Goal: Navigation & Orientation: Find specific page/section

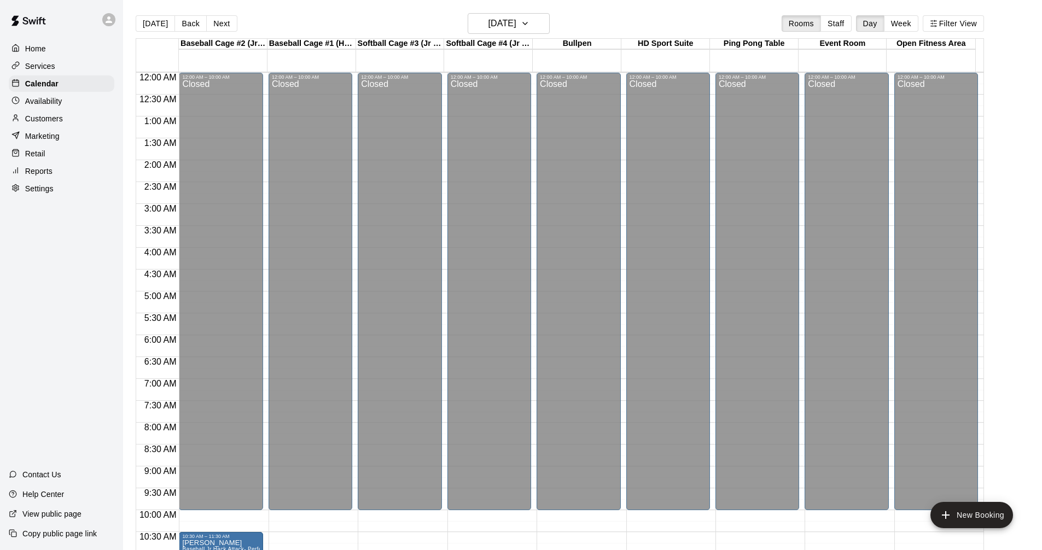
scroll to position [308, 0]
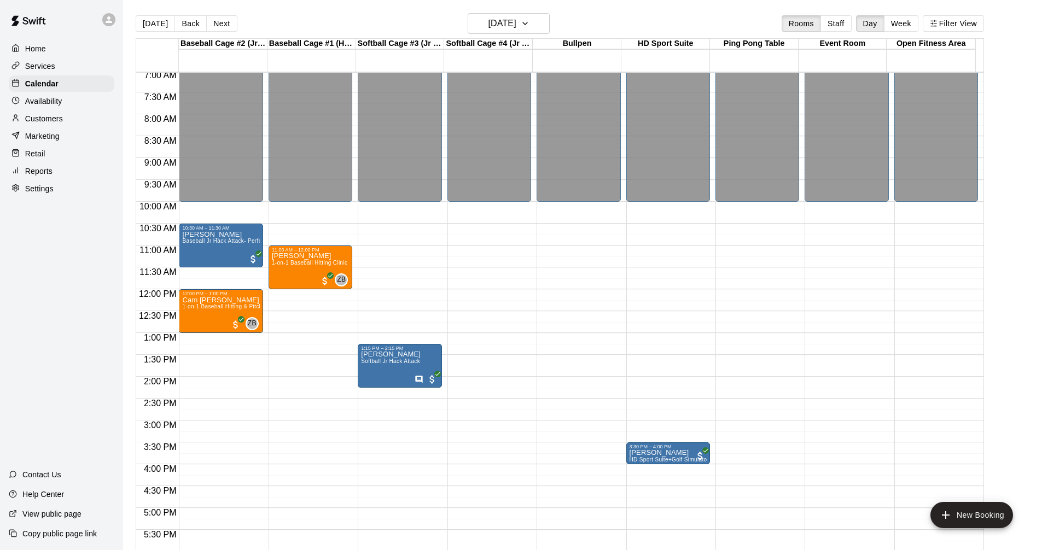
click at [67, 62] on div "Services" at bounding box center [62, 66] width 106 height 16
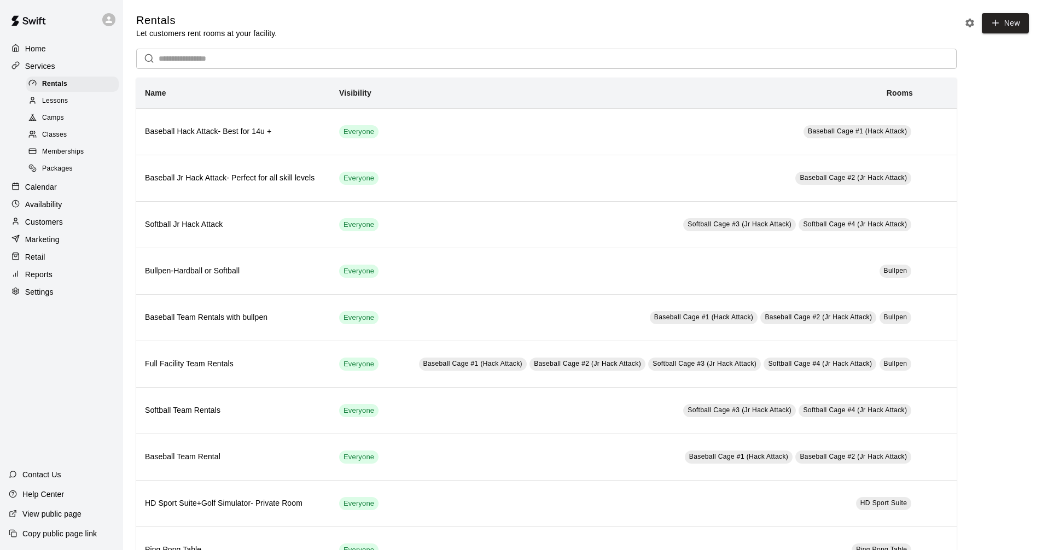
click at [76, 187] on div "Calendar" at bounding box center [62, 187] width 106 height 16
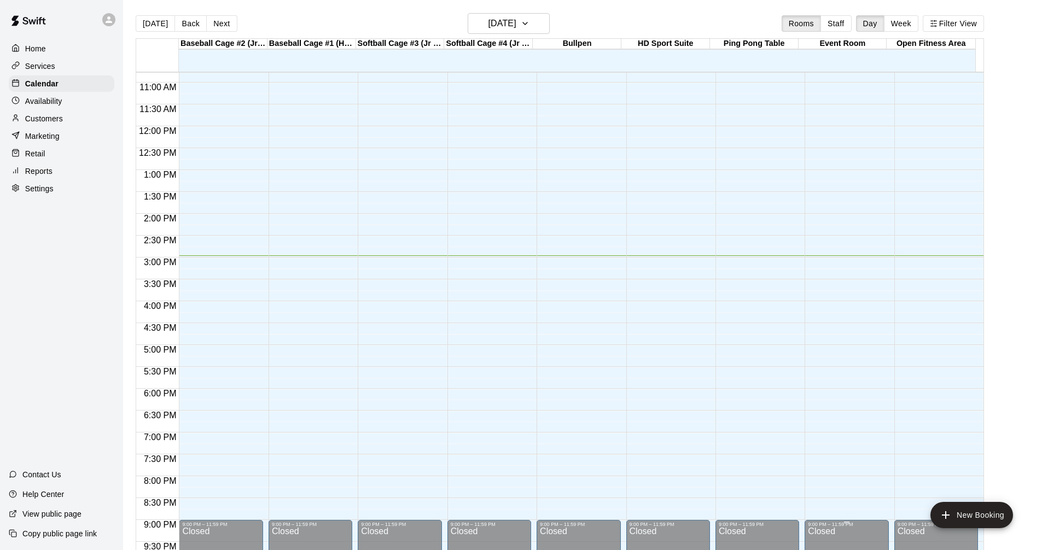
scroll to position [473, 0]
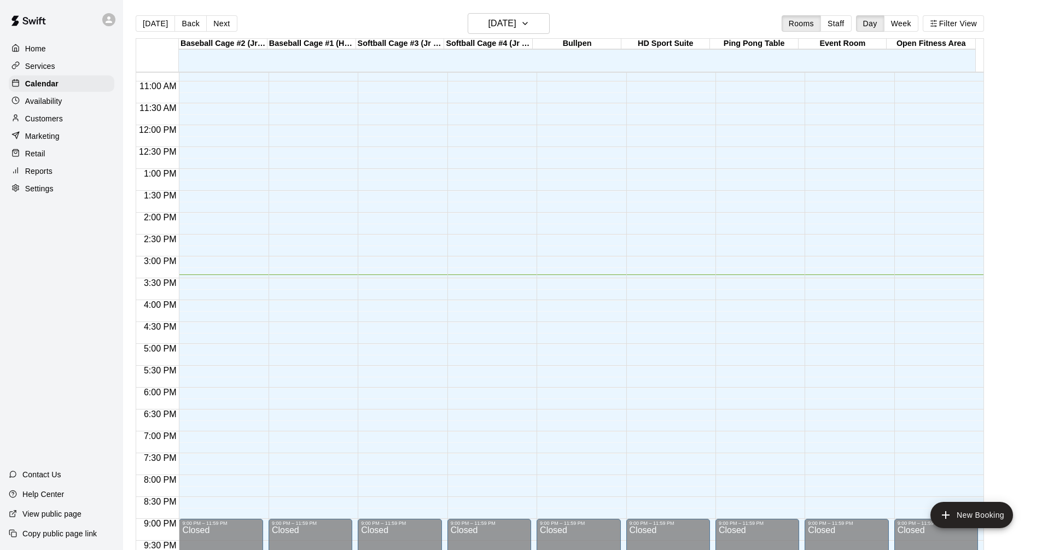
click at [89, 63] on div "Services" at bounding box center [62, 66] width 106 height 16
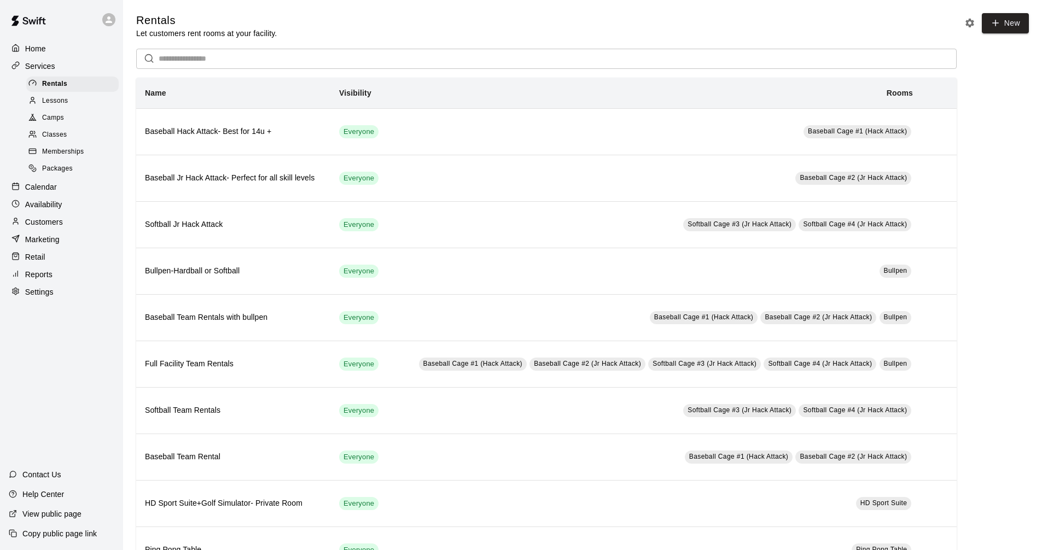
click at [66, 194] on div "Calendar" at bounding box center [62, 187] width 106 height 16
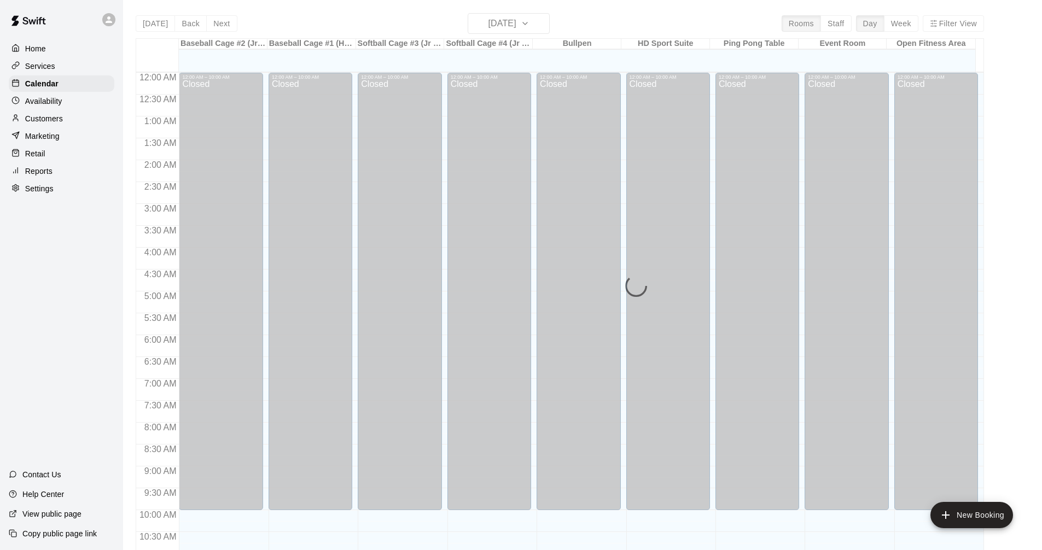
scroll to position [527, 0]
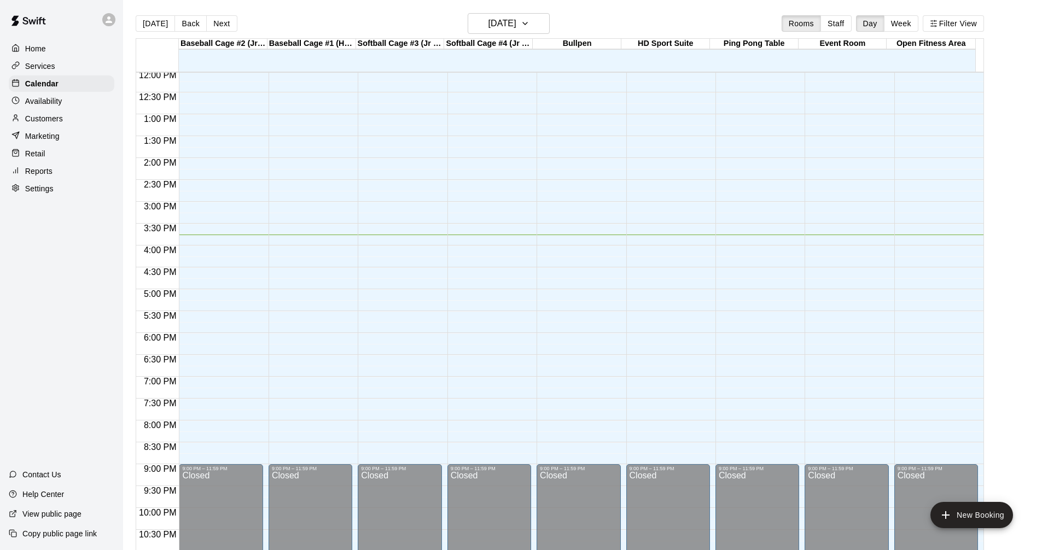
click at [54, 66] on p "Services" at bounding box center [40, 66] width 30 height 11
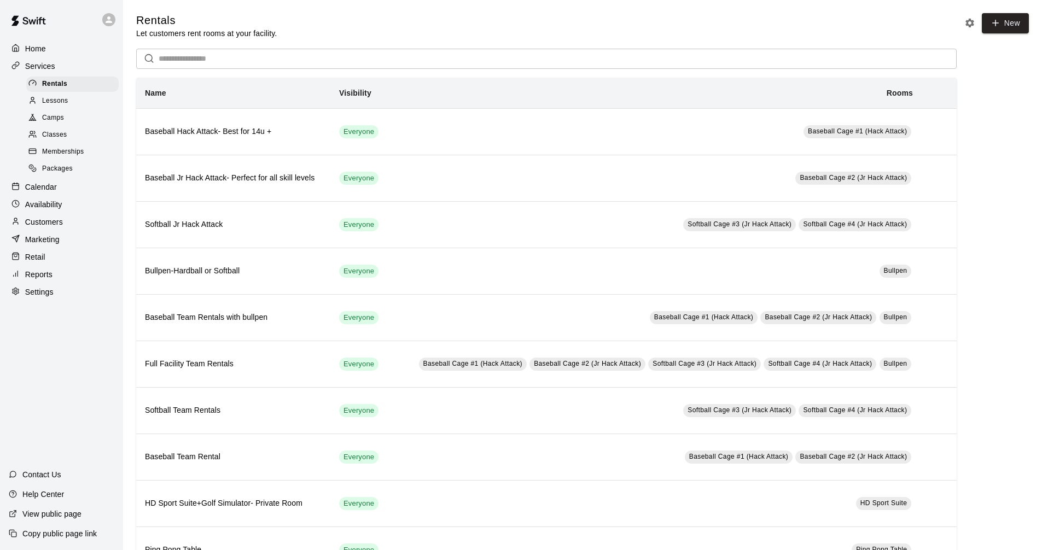
click at [69, 193] on div "Calendar" at bounding box center [62, 187] width 106 height 16
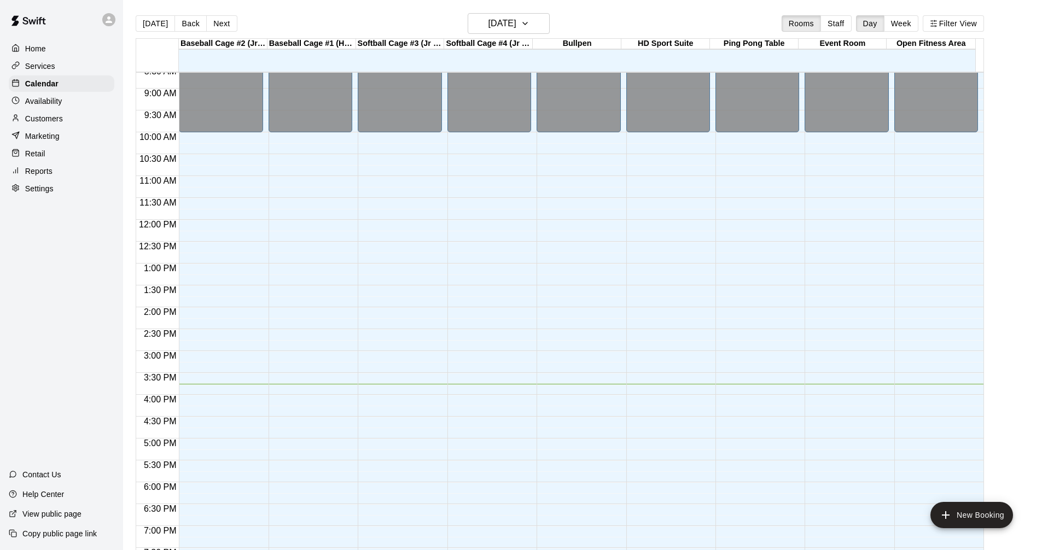
scroll to position [473, 0]
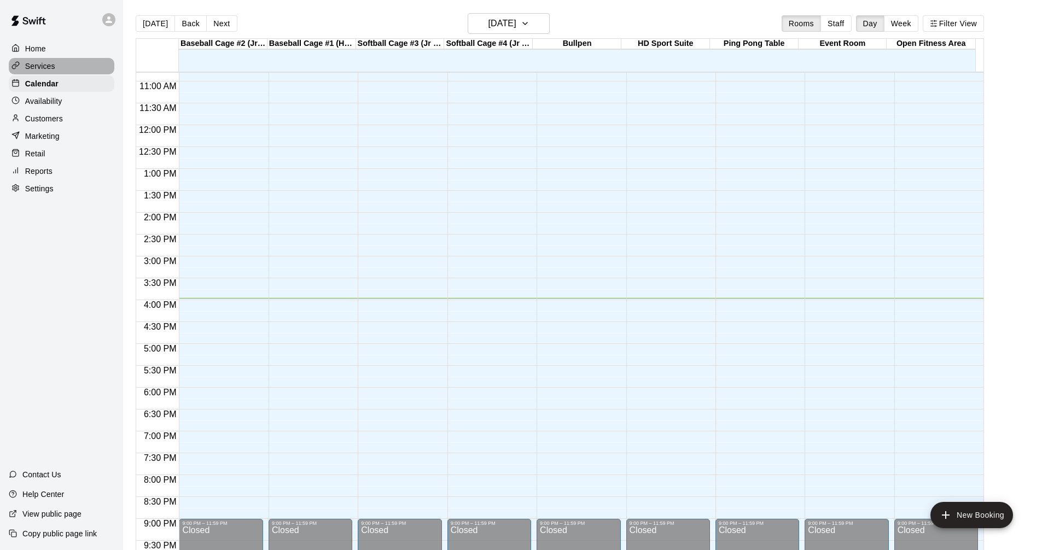
click at [87, 66] on div "Services" at bounding box center [62, 66] width 106 height 16
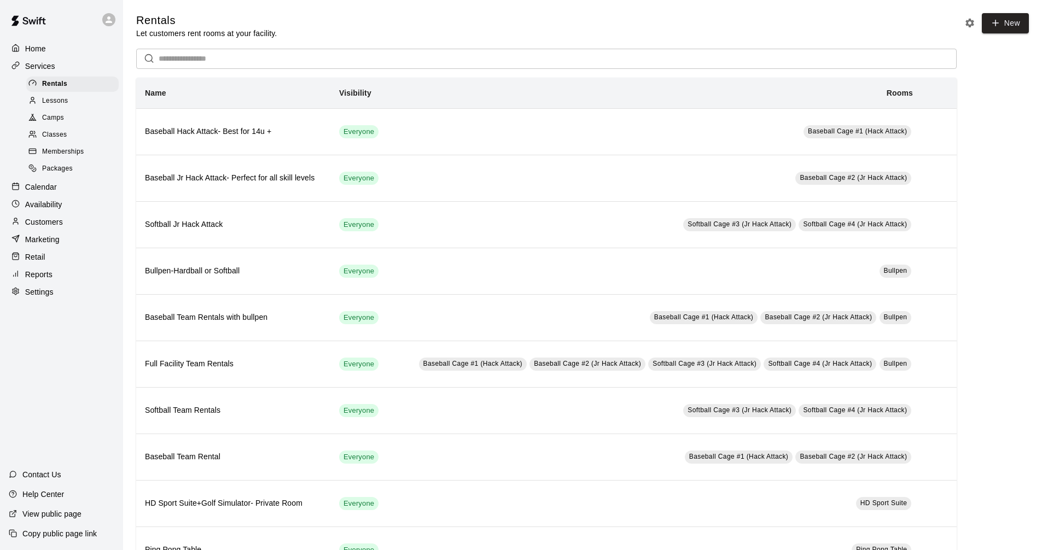
drag, startPoint x: 63, startPoint y: 187, endPoint x: 73, endPoint y: 191, distance: 10.3
click at [63, 188] on div "Calendar" at bounding box center [62, 187] width 106 height 16
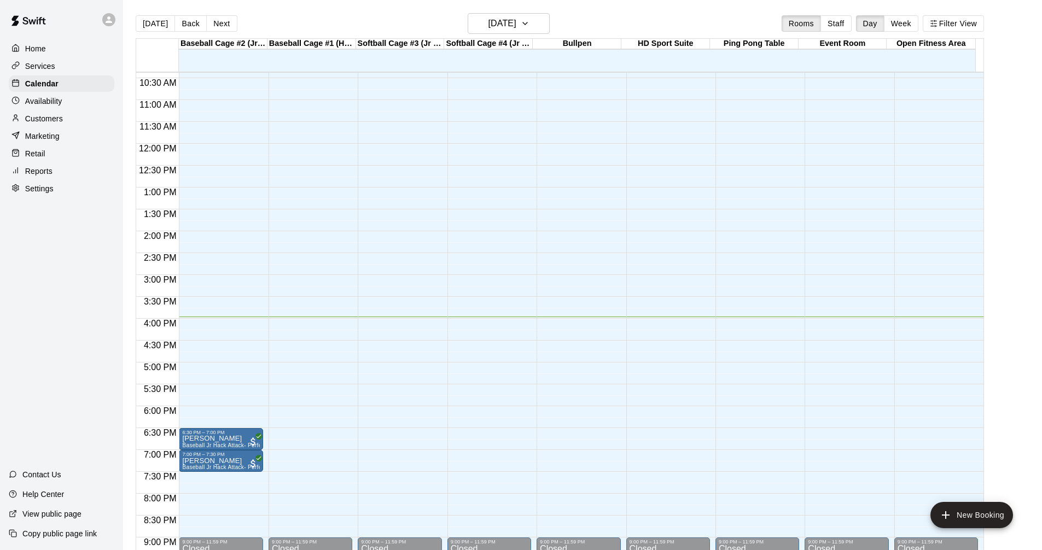
scroll to position [473, 0]
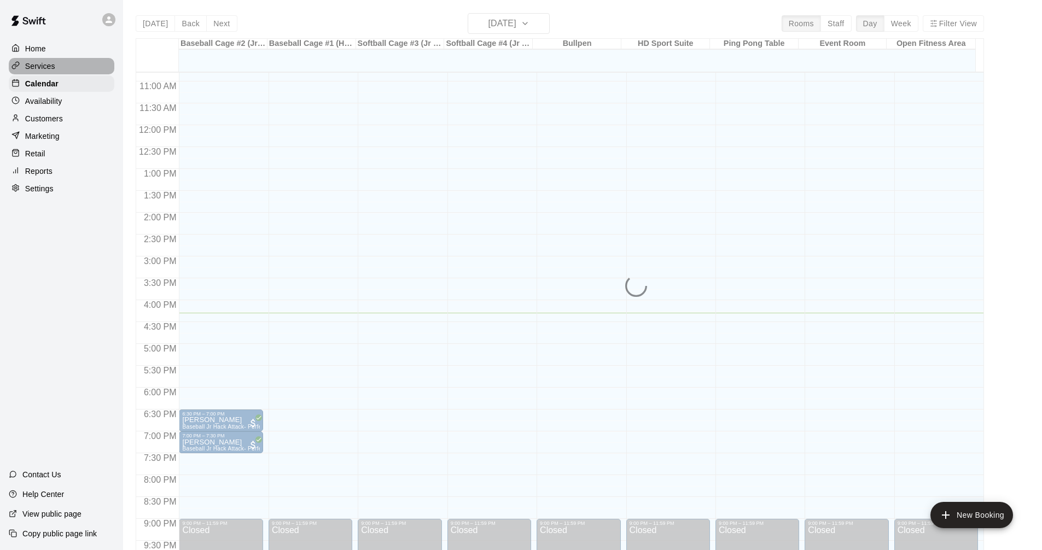
click at [36, 67] on p "Services" at bounding box center [40, 66] width 30 height 11
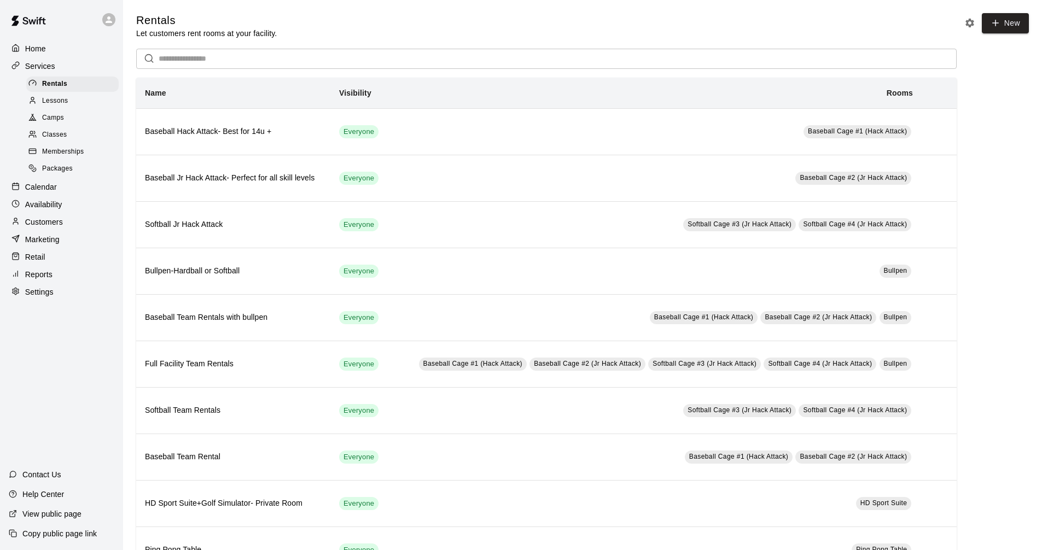
click at [66, 192] on div "Calendar" at bounding box center [62, 187] width 106 height 16
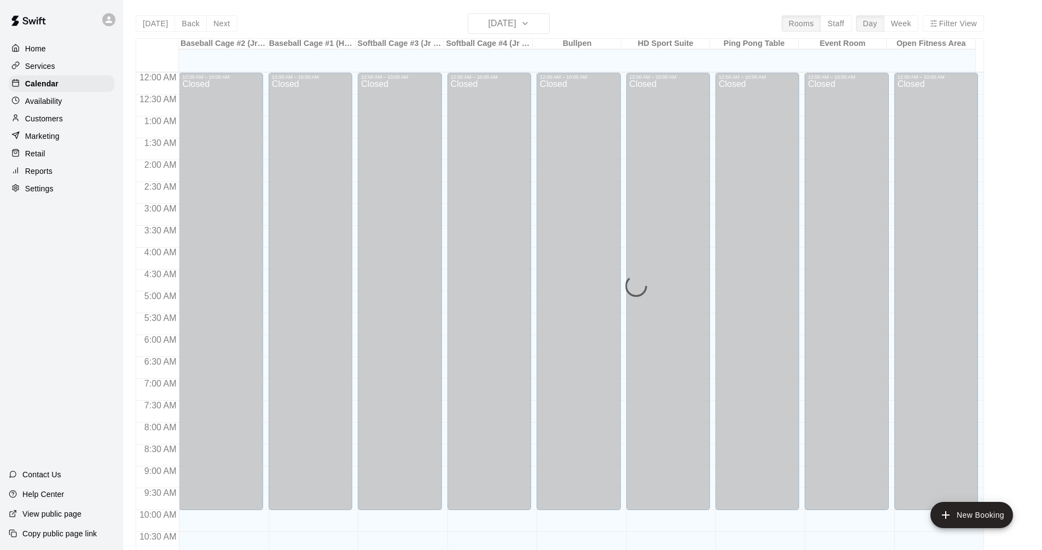
scroll to position [527, 0]
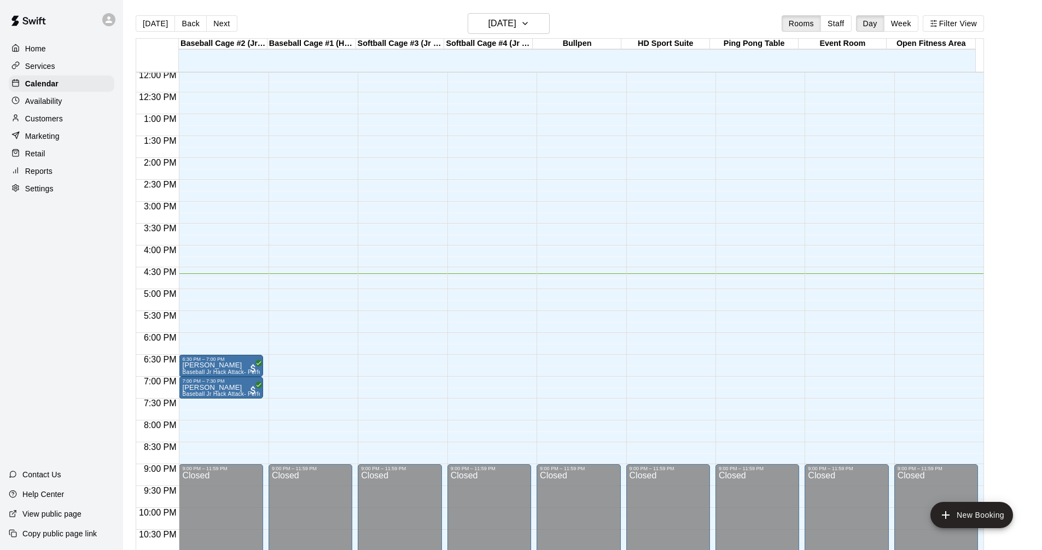
click at [45, 67] on p "Services" at bounding box center [40, 66] width 30 height 11
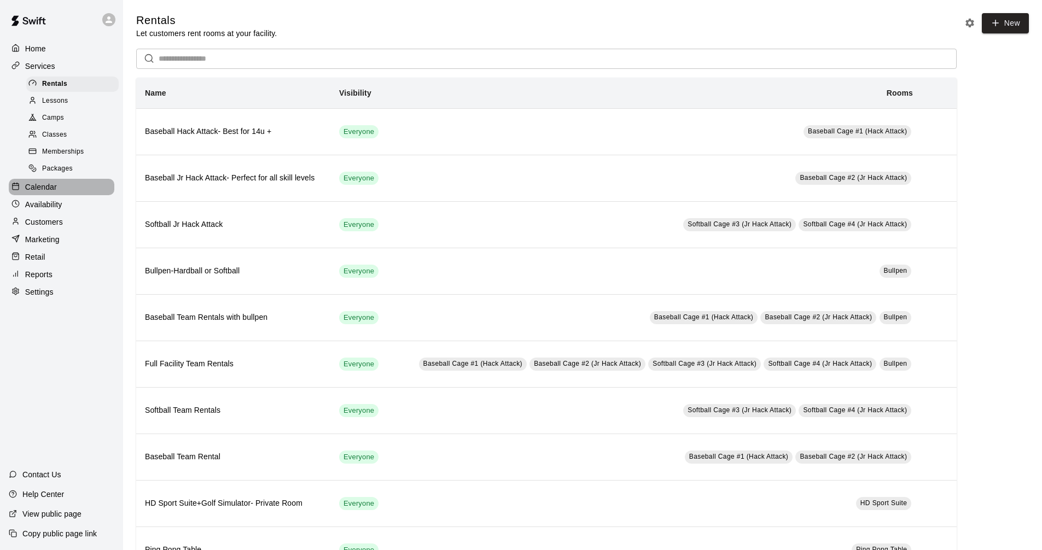
click at [75, 193] on div "Calendar" at bounding box center [62, 187] width 106 height 16
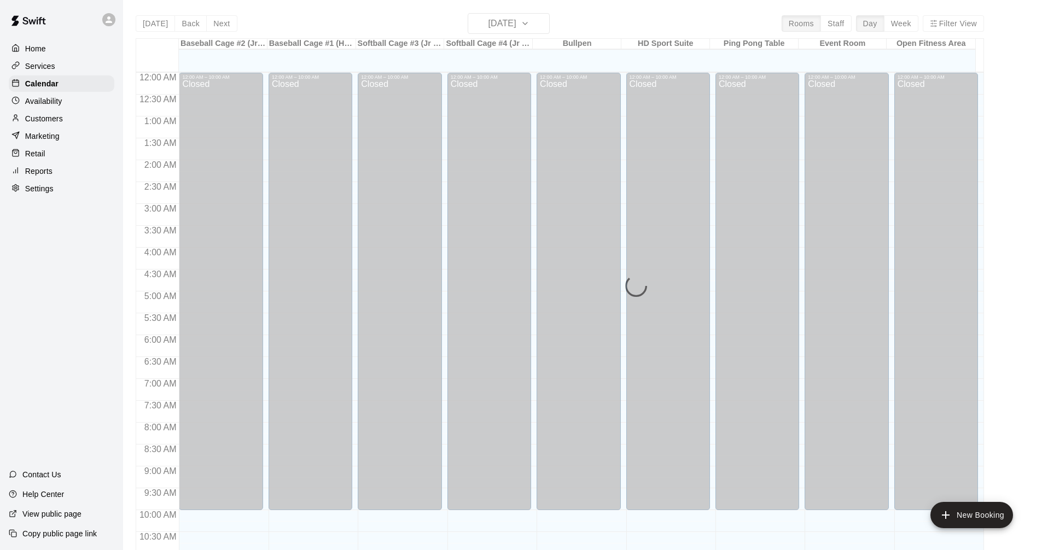
scroll to position [527, 0]
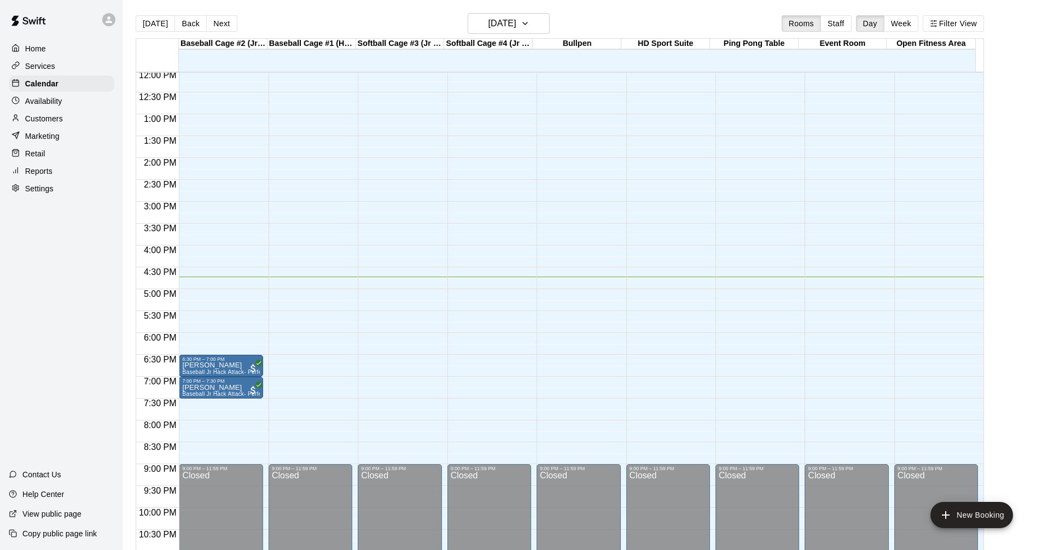
click at [90, 70] on div "Services" at bounding box center [62, 66] width 106 height 16
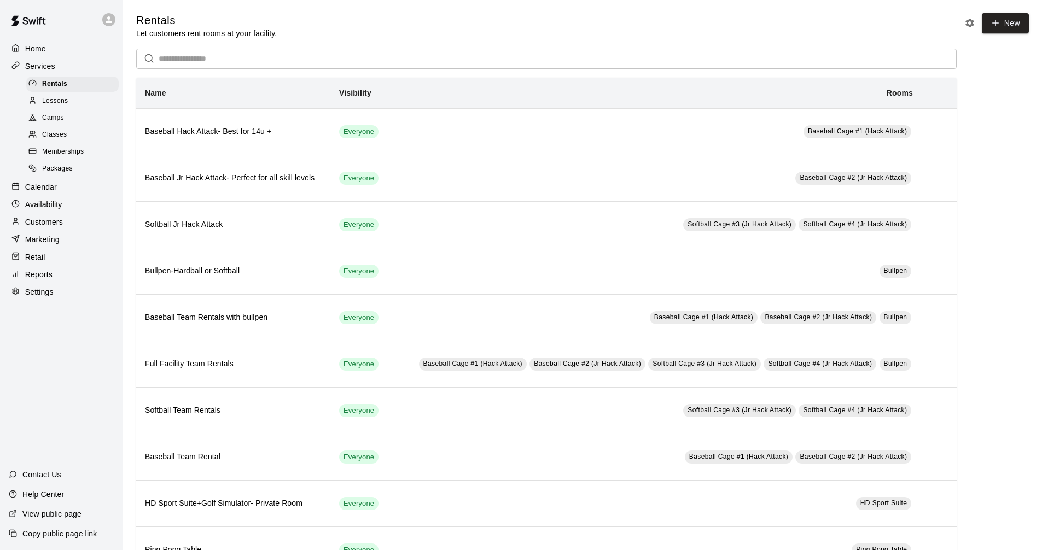
click at [49, 189] on p "Calendar" at bounding box center [41, 187] width 32 height 11
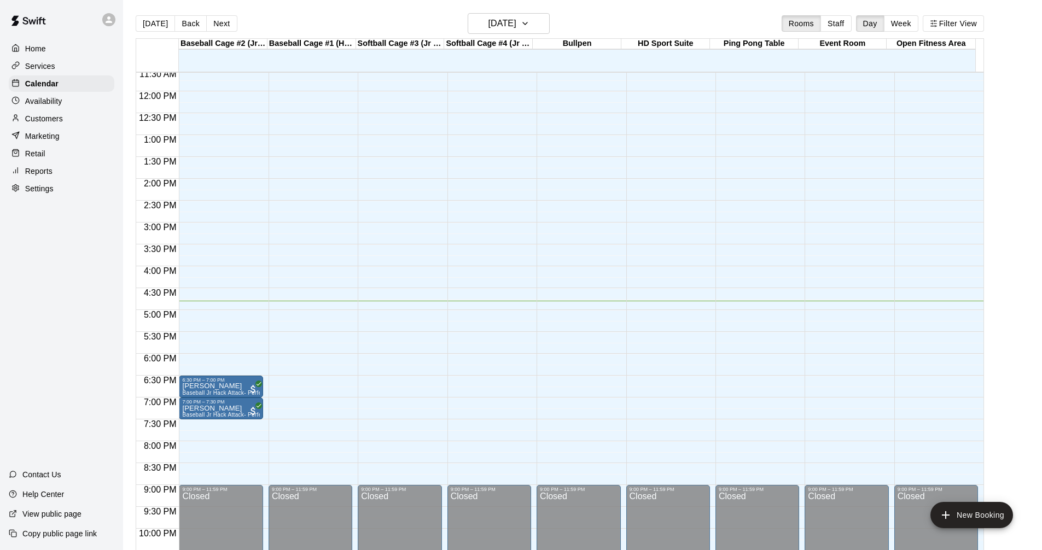
scroll to position [452, 0]
